Goal: Information Seeking & Learning: Learn about a topic

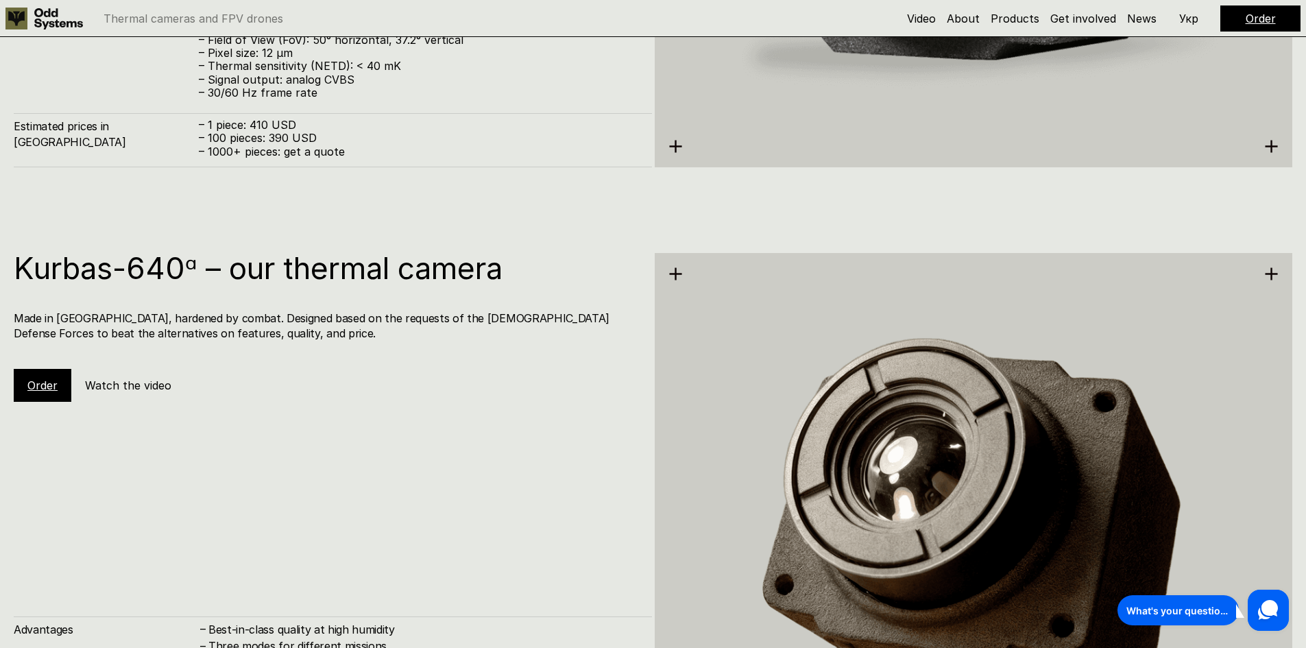
scroll to position [3016, 0]
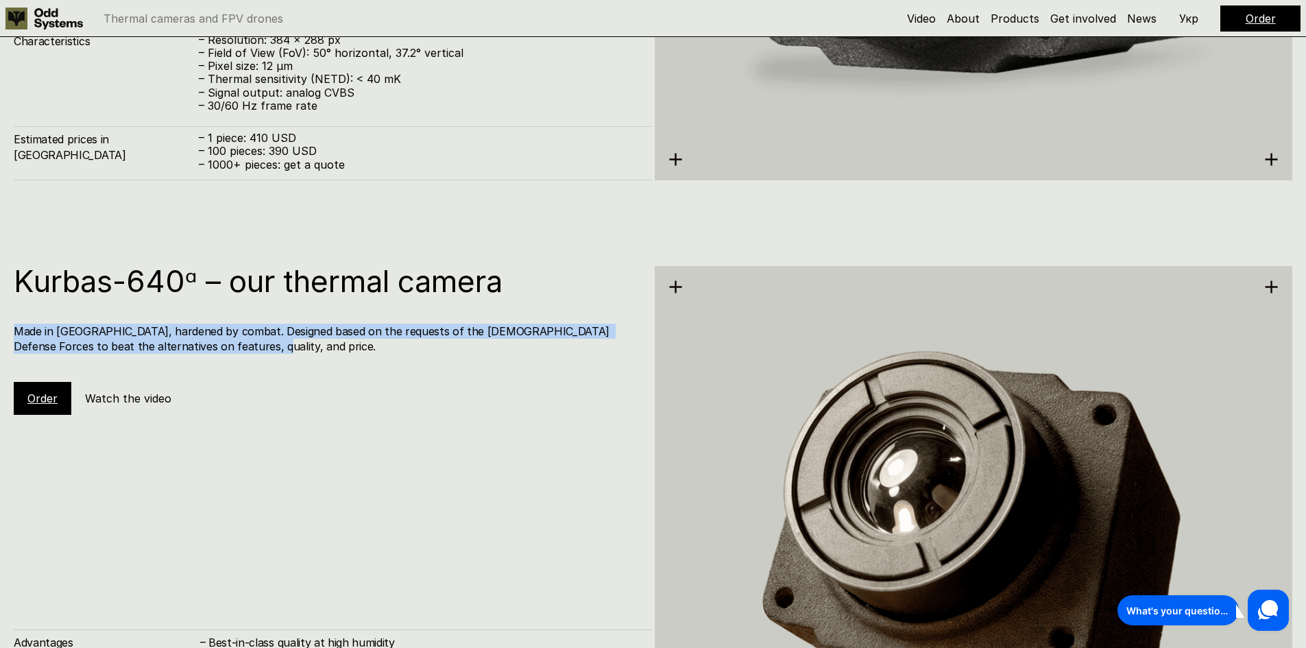
drag, startPoint x: 14, startPoint y: 332, endPoint x: 277, endPoint y: 345, distance: 262.9
click at [277, 345] on h4 "Made in [GEOGRAPHIC_DATA], hardened by combat. Designed based on the requests o…" at bounding box center [326, 339] width 624 height 31
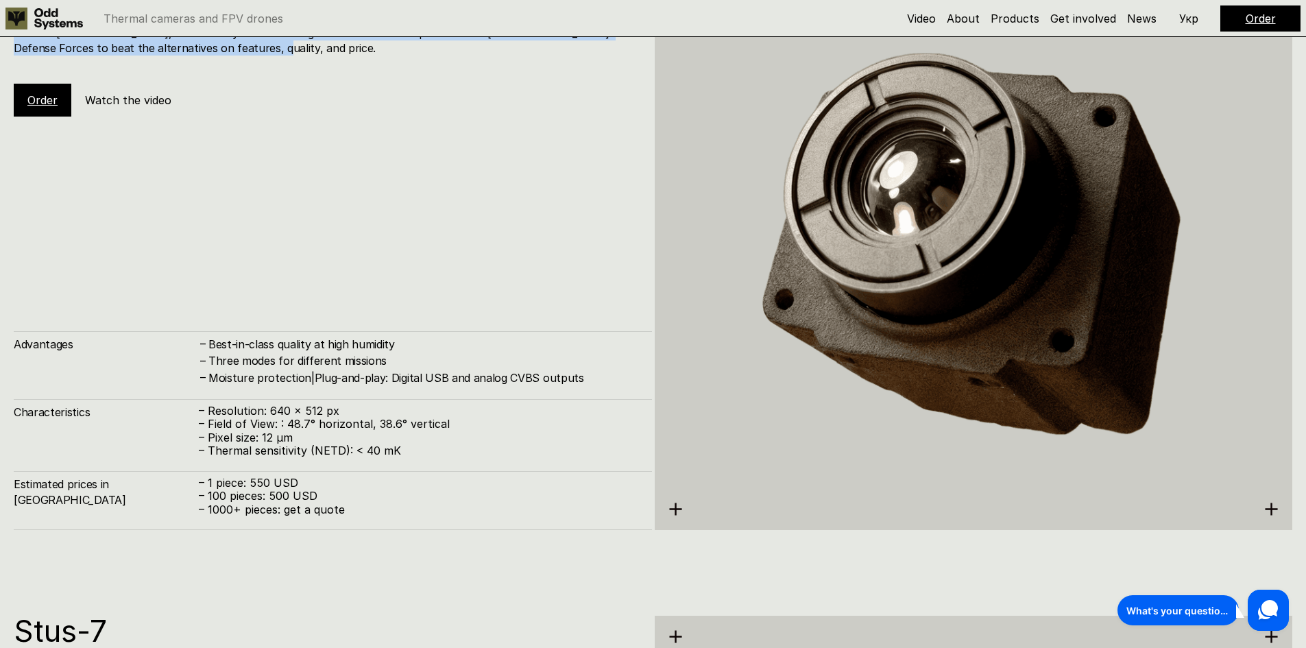
scroll to position [3290, 0]
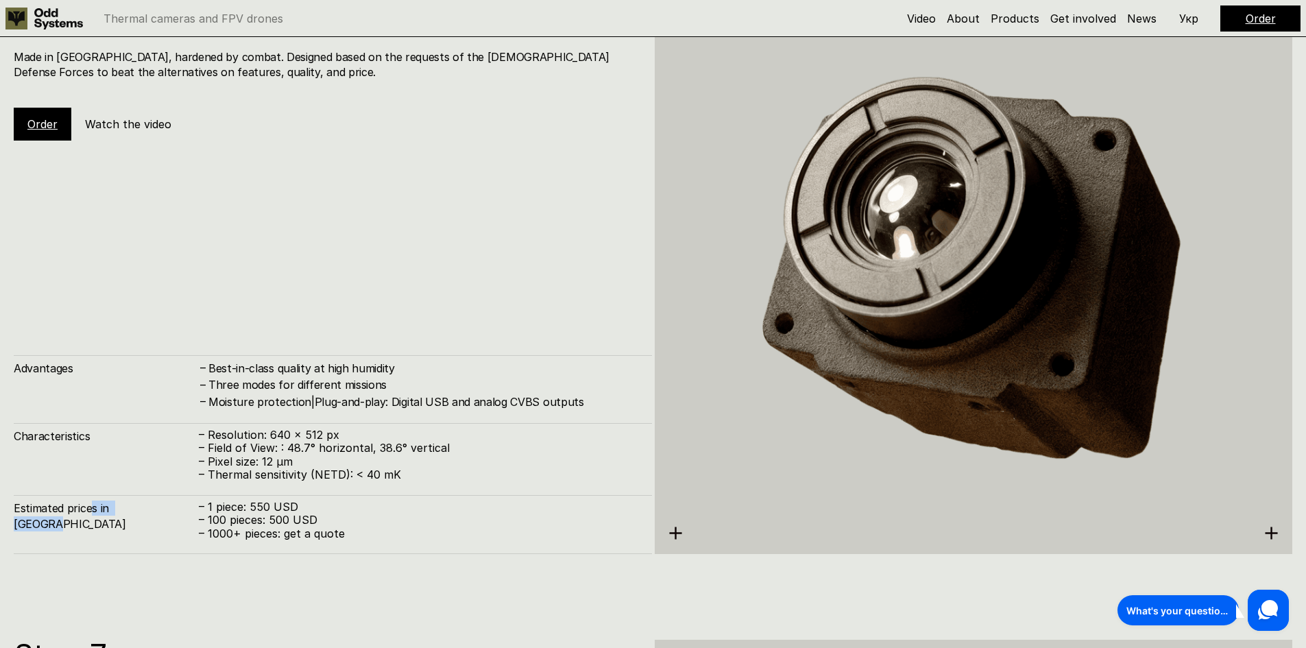
drag, startPoint x: 92, startPoint y: 506, endPoint x: 164, endPoint y: 511, distance: 72.2
click at [164, 511] on h4 "Estimated prices in [GEOGRAPHIC_DATA]" at bounding box center [106, 515] width 185 height 31
click at [272, 504] on p "– 1 piece: 550 USD" at bounding box center [418, 506] width 439 height 13
drag, startPoint x: 204, startPoint y: 518, endPoint x: 320, endPoint y: 522, distance: 116.6
click at [320, 522] on p "– 100 pieces: 500 USD" at bounding box center [418, 519] width 439 height 13
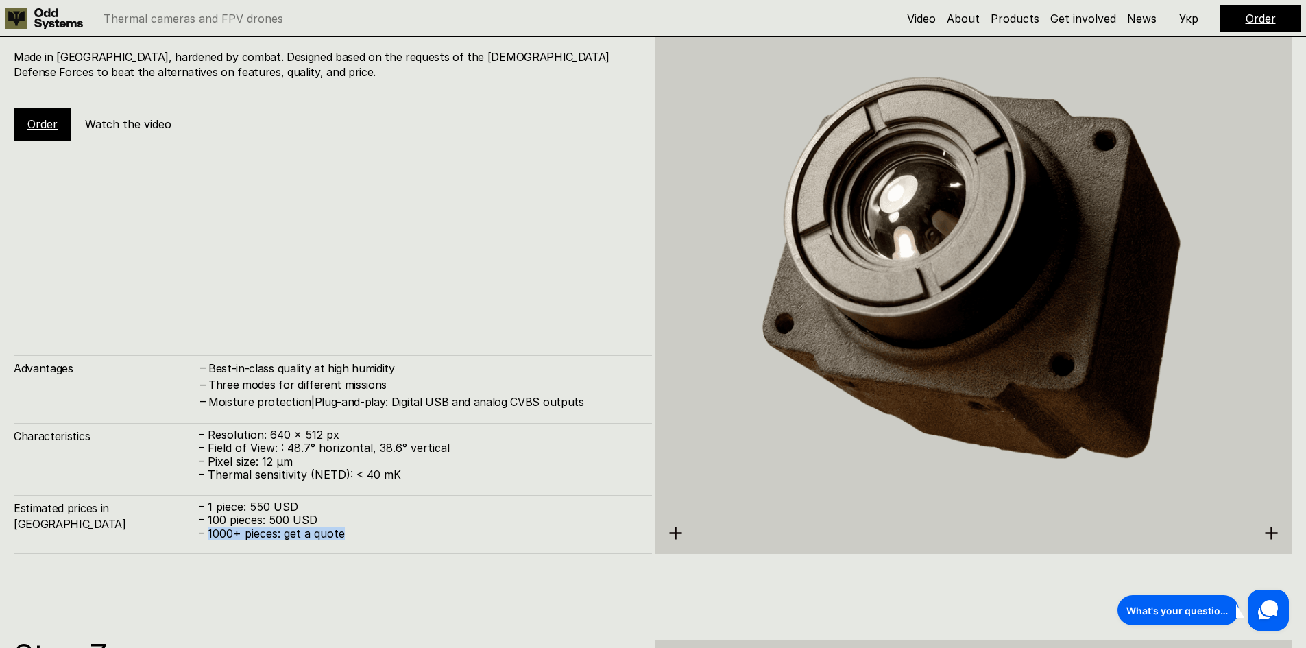
drag, startPoint x: 209, startPoint y: 535, endPoint x: 356, endPoint y: 539, distance: 146.7
click at [356, 539] on p "– 1000+ pieces: get a quote" at bounding box center [418, 533] width 439 height 13
click at [397, 532] on p "– 1000+ pieces: get a quote" at bounding box center [418, 533] width 439 height 13
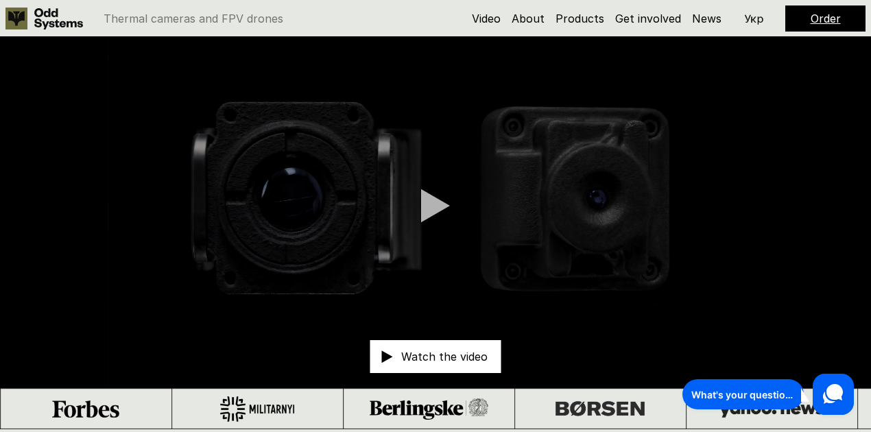
scroll to position [0, 0]
